Goal: Find contact information: Find contact information

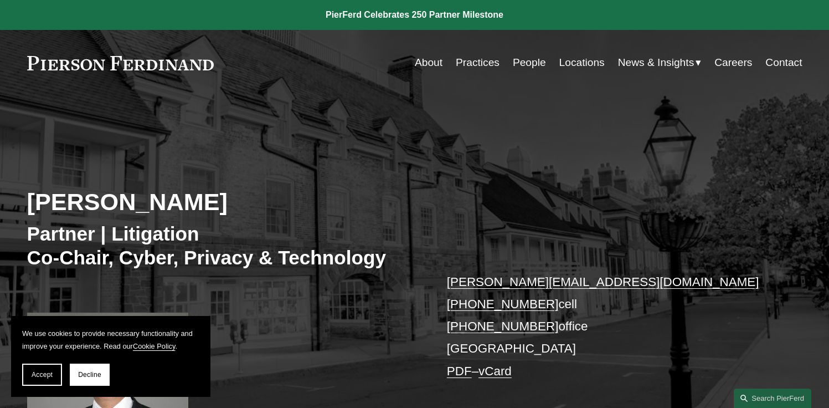
drag, startPoint x: 219, startPoint y: 66, endPoint x: 25, endPoint y: 62, distance: 193.4
click at [25, 62] on div "Skip to Content About Practices People Locations" at bounding box center [414, 62] width 829 height 65
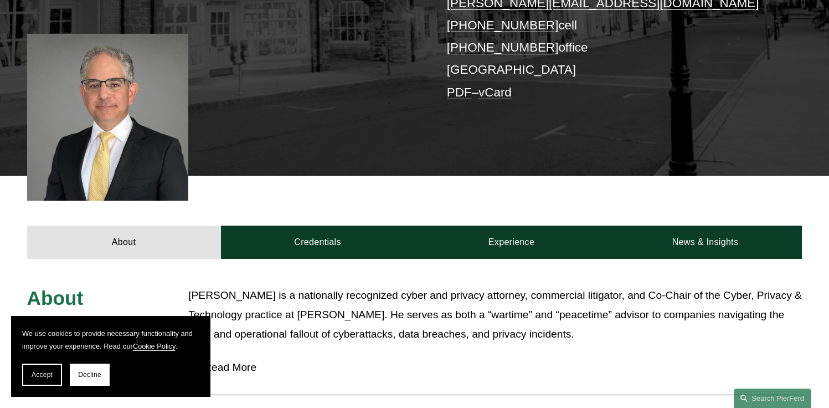
scroll to position [741, 0]
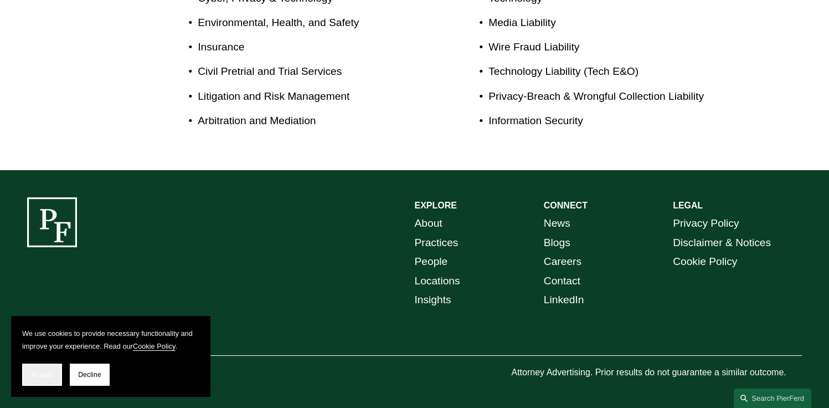
click at [40, 376] on span "Accept" at bounding box center [42, 375] width 21 height 8
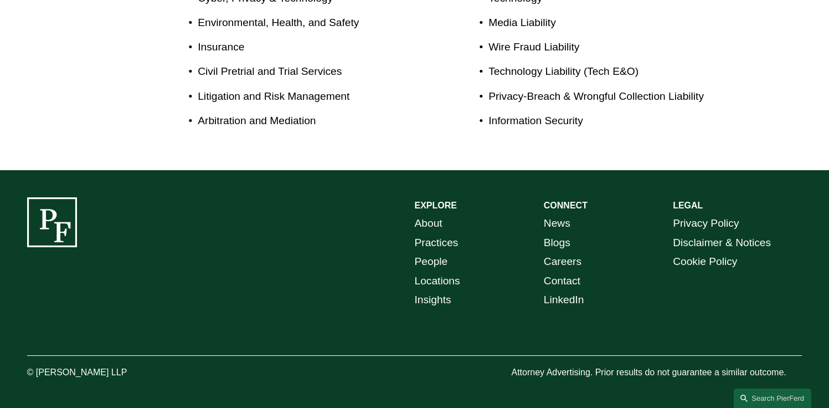
drag, startPoint x: 129, startPoint y: 372, endPoint x: 36, endPoint y: 373, distance: 93.1
click at [36, 373] on p "© [PERSON_NAME] LLP" at bounding box center [108, 373] width 162 height 16
click at [91, 369] on p "© [PERSON_NAME] LLP" at bounding box center [108, 373] width 162 height 16
click at [109, 373] on p "© [PERSON_NAME] LLP" at bounding box center [108, 373] width 162 height 16
drag, startPoint x: 131, startPoint y: 373, endPoint x: 37, endPoint y: 373, distance: 94.7
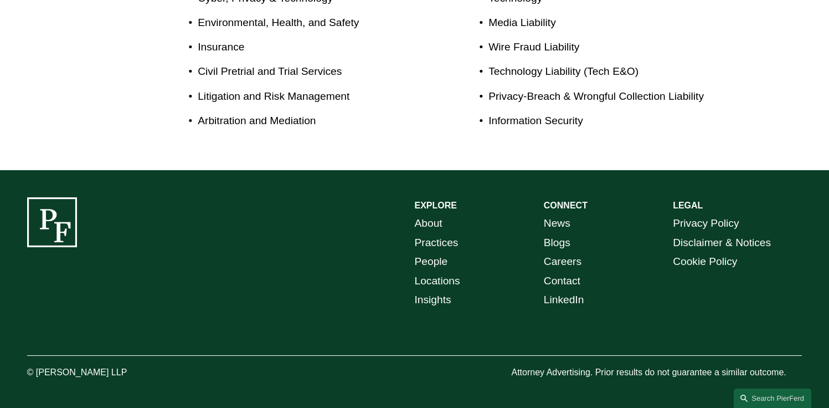
click at [37, 373] on p "© [PERSON_NAME] LLP" at bounding box center [108, 373] width 162 height 16
copy p "[PERSON_NAME] LLP"
